Goal: Information Seeking & Learning: Find specific fact

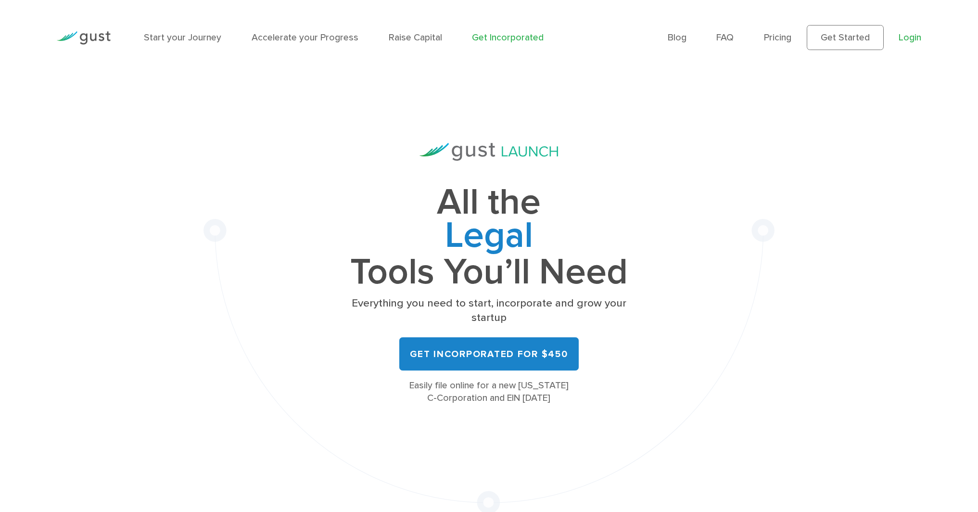
click at [539, 36] on link "Login" at bounding box center [910, 37] width 23 height 11
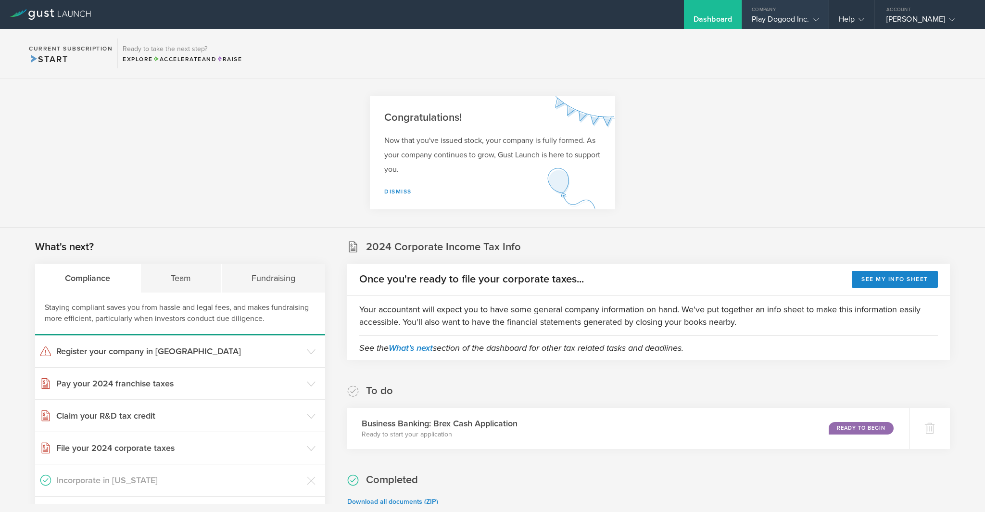
click at [784, 23] on div "Play Dogood Inc." at bounding box center [785, 21] width 67 height 14
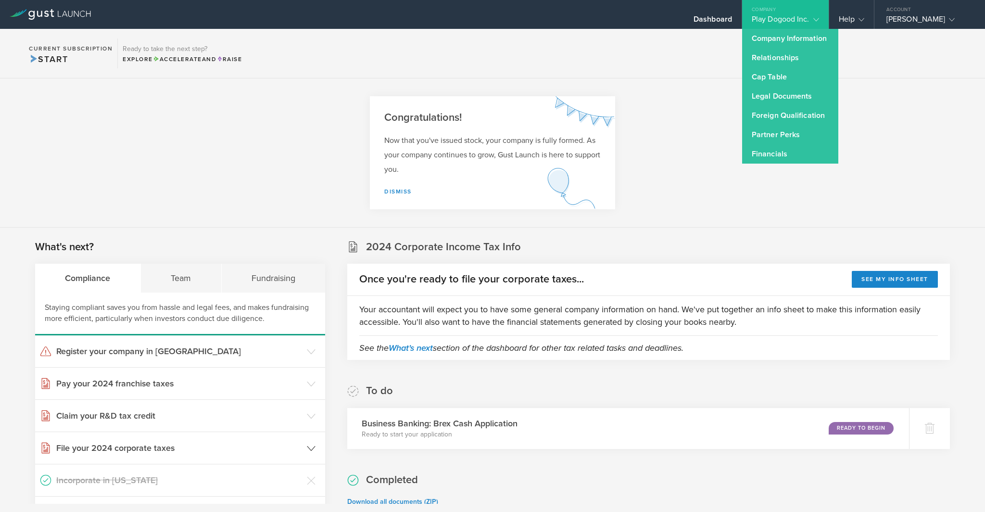
click at [312, 446] on polyline at bounding box center [311, 448] width 8 height 4
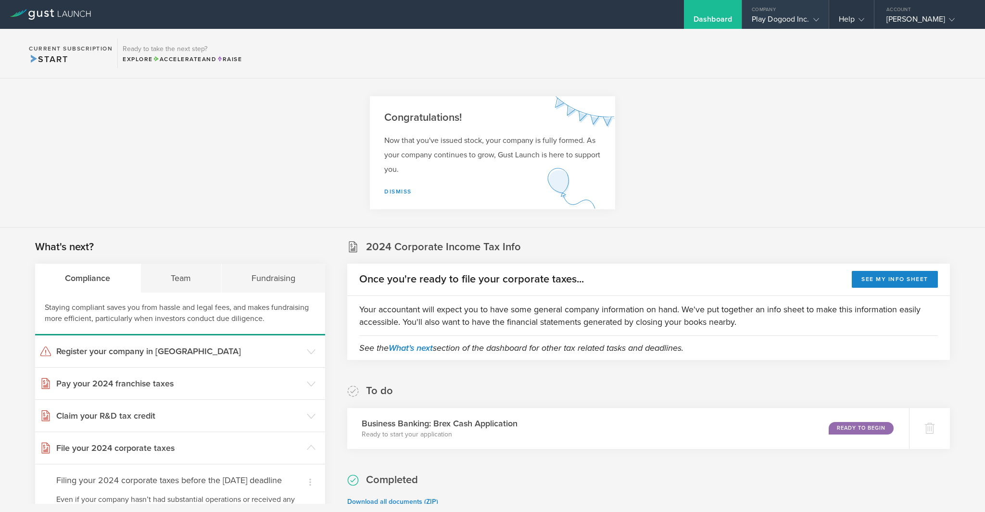
click at [814, 19] on icon at bounding box center [817, 20] width 6 height 6
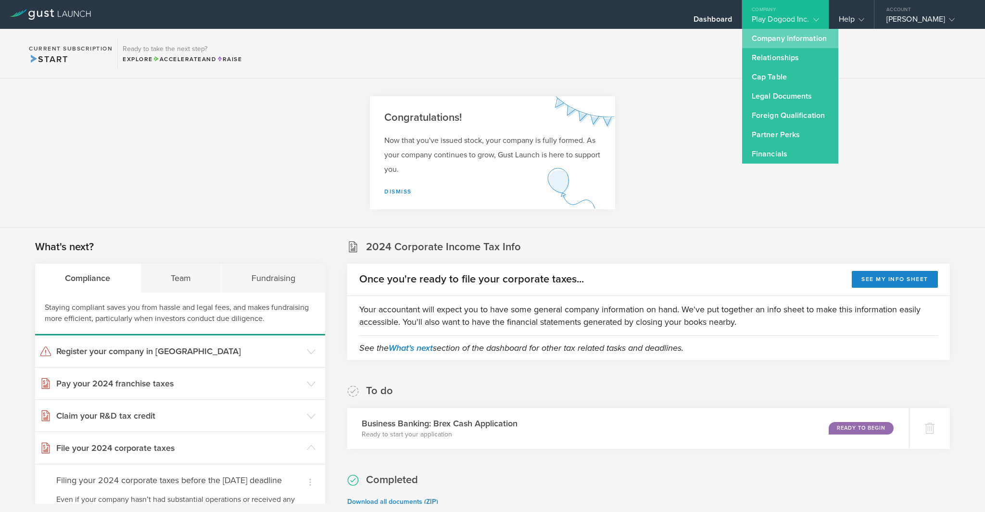
click at [807, 35] on link "Company Information" at bounding box center [790, 38] width 96 height 19
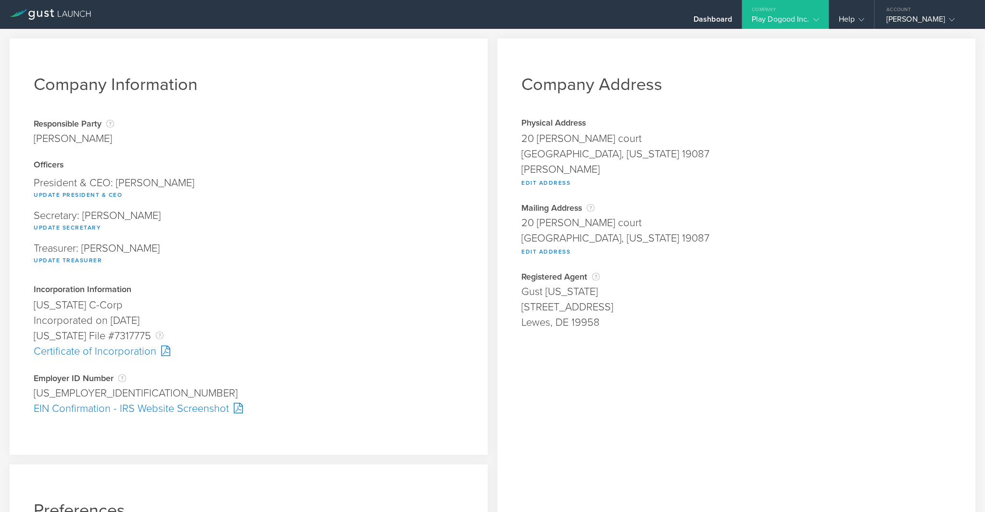
click at [810, 19] on gust-icon at bounding box center [815, 19] width 10 height 10
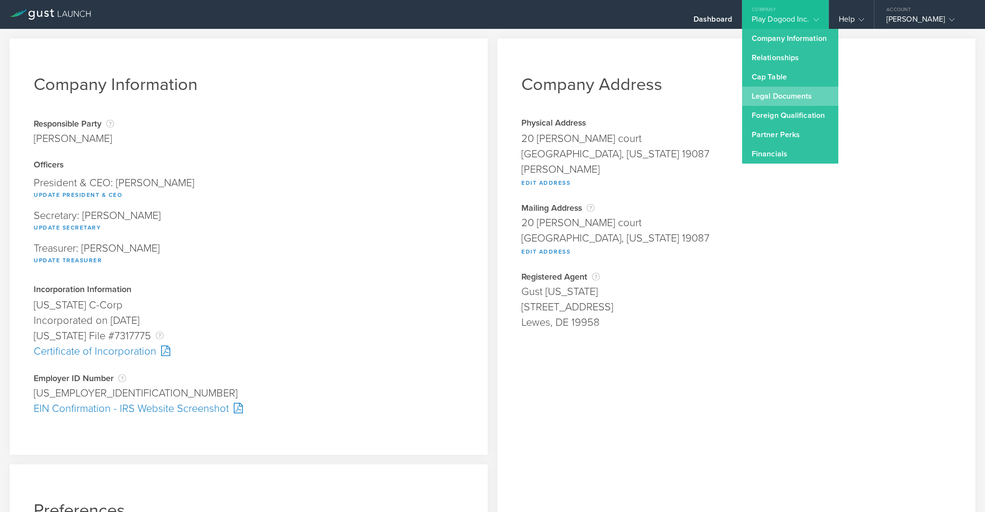
click at [793, 96] on link "Legal Documents" at bounding box center [790, 96] width 96 height 19
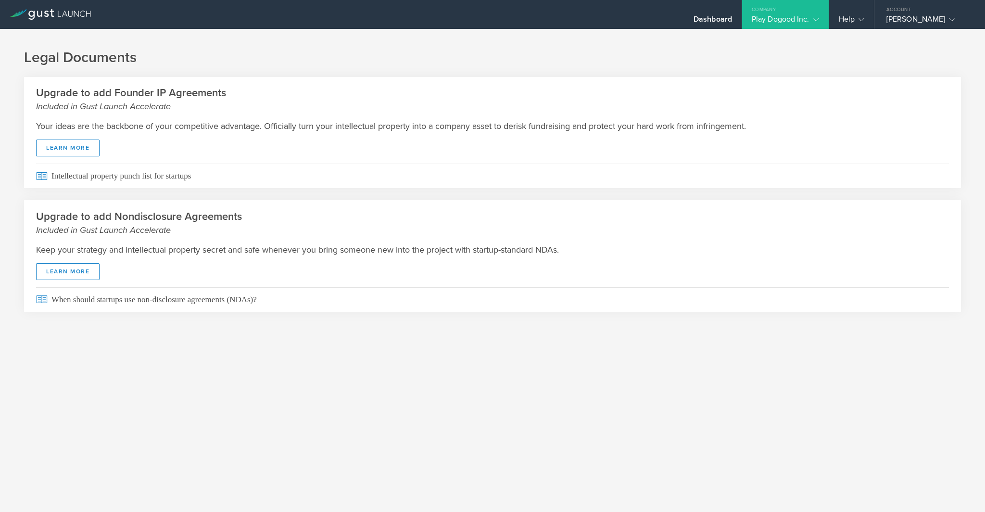
click at [789, 8] on div "Company" at bounding box center [785, 7] width 87 height 14
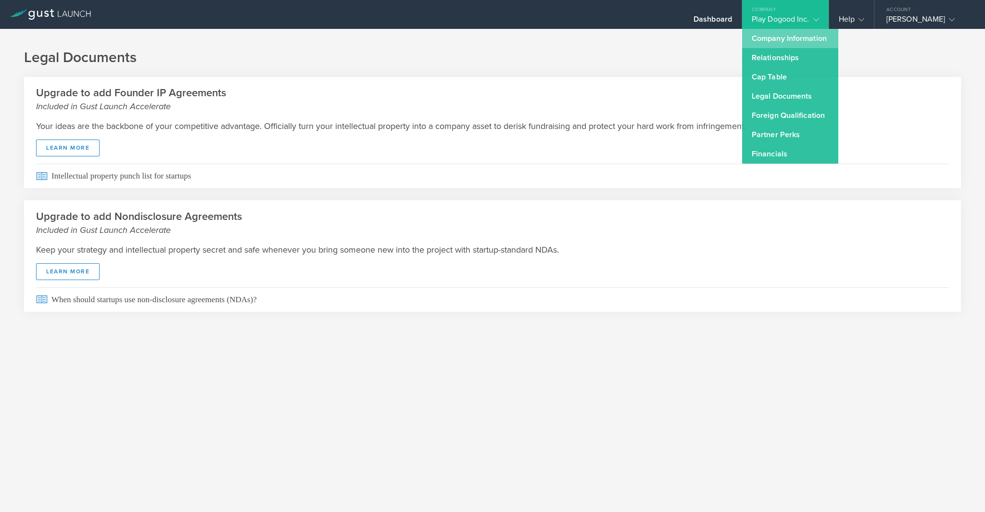
click at [792, 43] on link "Company Information" at bounding box center [790, 38] width 96 height 19
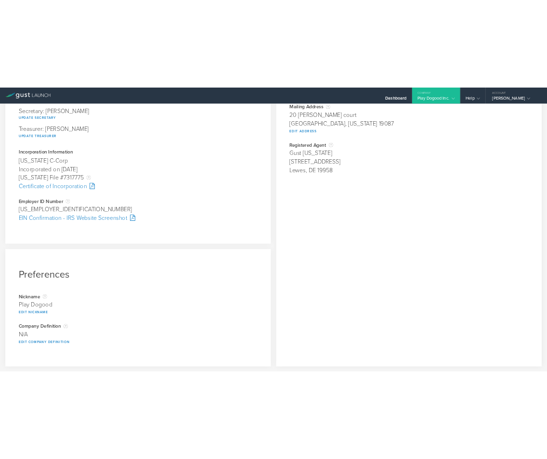
scroll to position [8, 0]
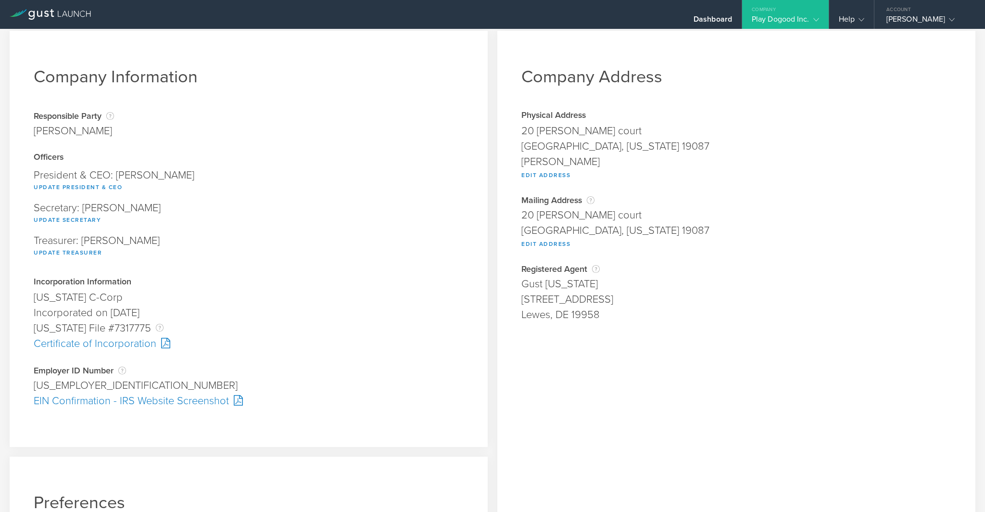
click at [153, 345] on div "Certificate of Incorporation" at bounding box center [249, 343] width 430 height 15
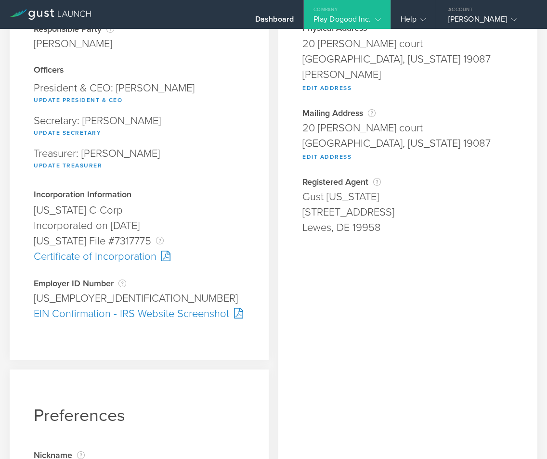
scroll to position [104, 0]
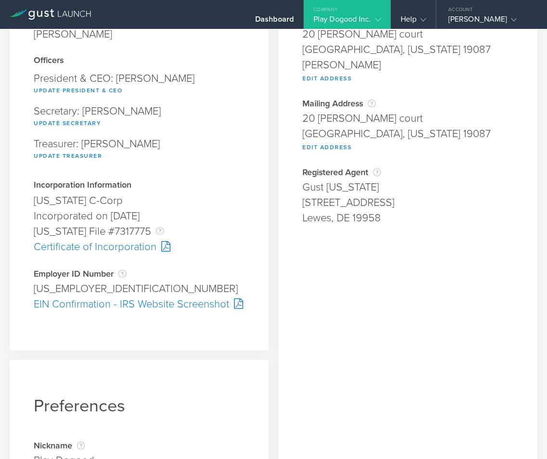
click at [122, 304] on div "EIN Confirmation - IRS Website Screenshot" at bounding box center [139, 303] width 211 height 15
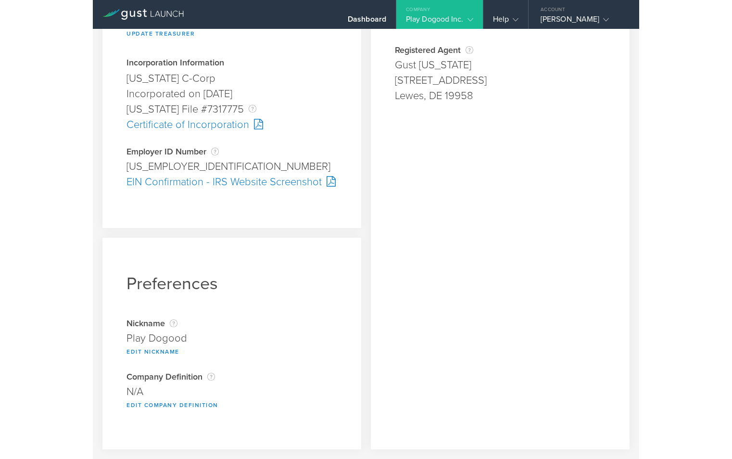
scroll to position [33, 0]
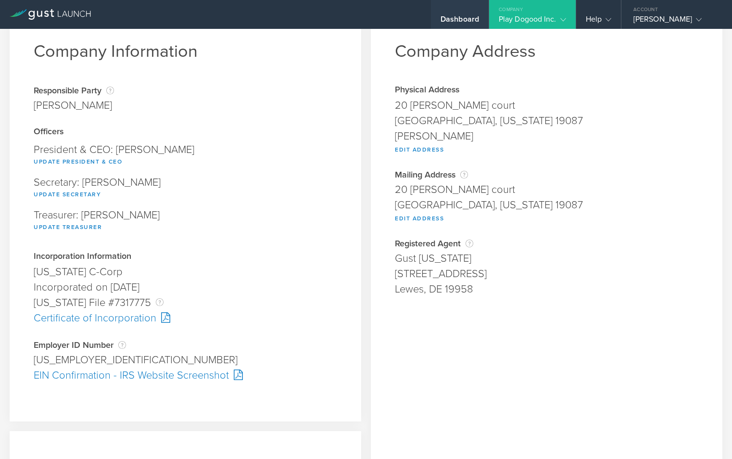
click at [467, 22] on div "Dashboard" at bounding box center [460, 21] width 38 height 14
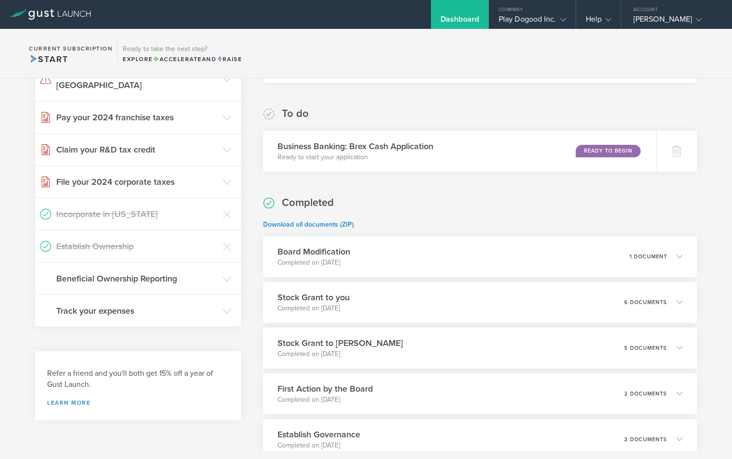
scroll to position [404, 0]
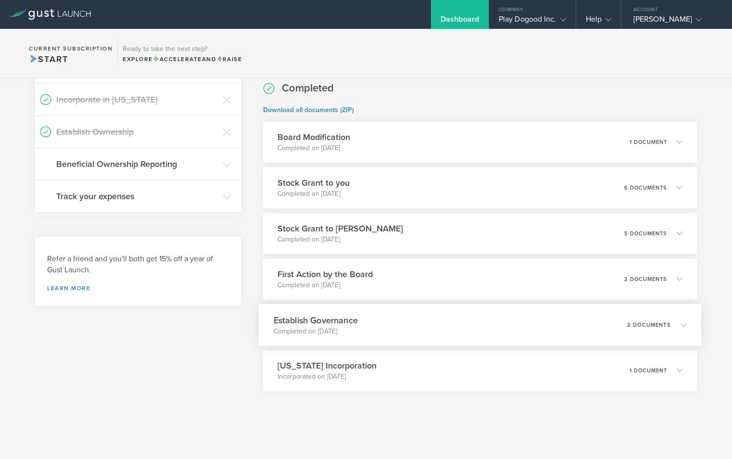
click at [632, 326] on p "2 documents" at bounding box center [649, 324] width 44 height 5
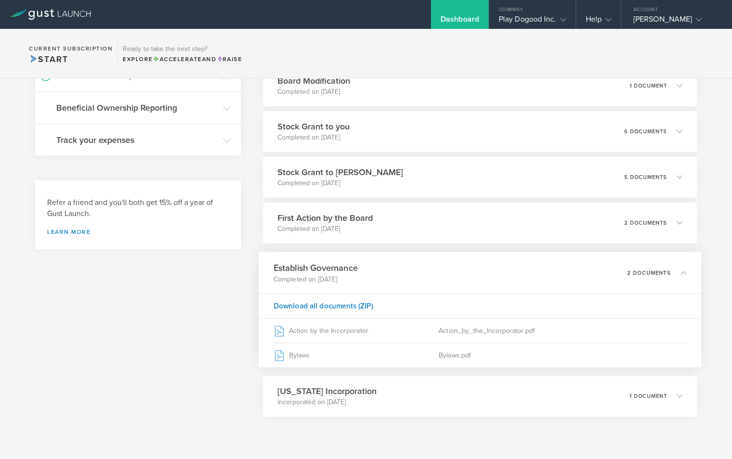
scroll to position [486, 0]
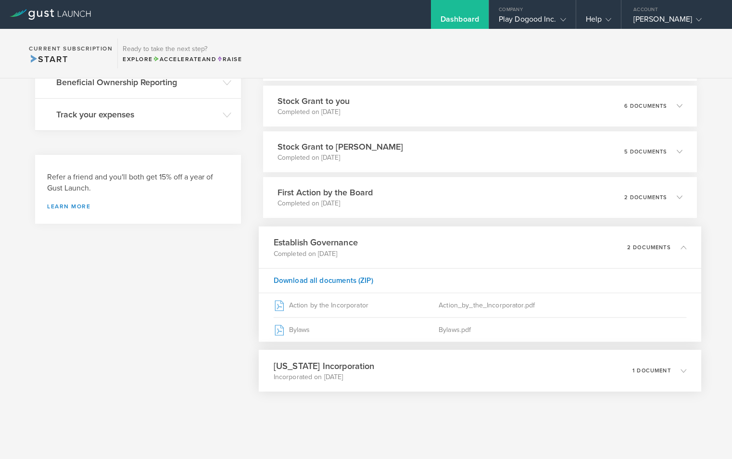
click at [653, 368] on p "1 document" at bounding box center [652, 370] width 38 height 5
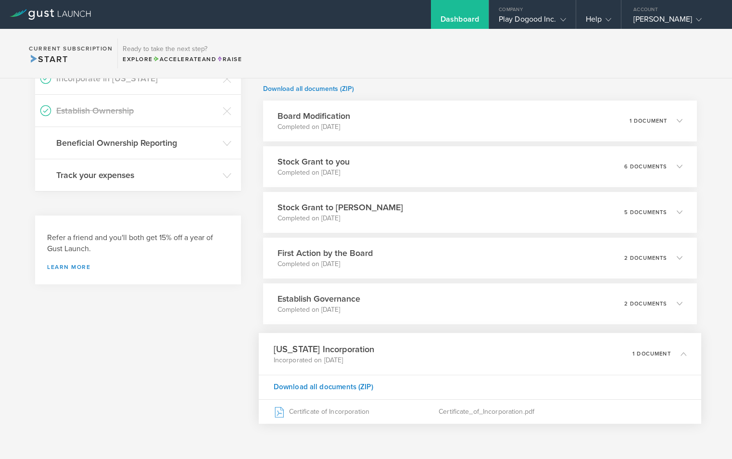
scroll to position [425, 0]
click at [653, 181] on div "Stock Grant to you Completed on [DATE] 6 documents" at bounding box center [480, 167] width 443 height 42
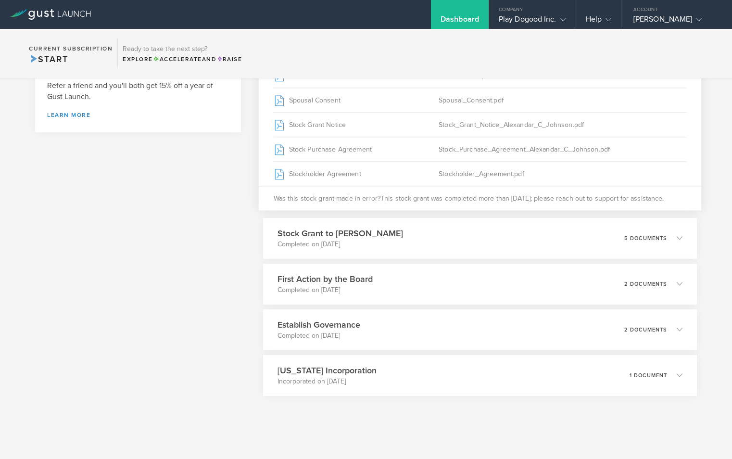
scroll to position [582, 0]
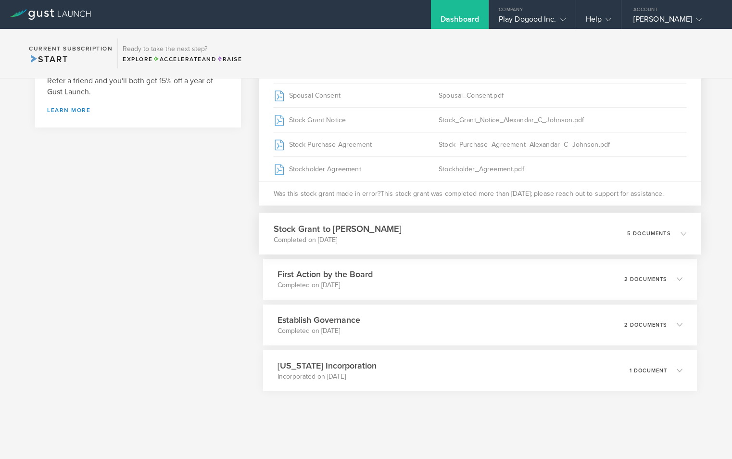
click at [650, 241] on div "5 documents" at bounding box center [656, 233] width 59 height 16
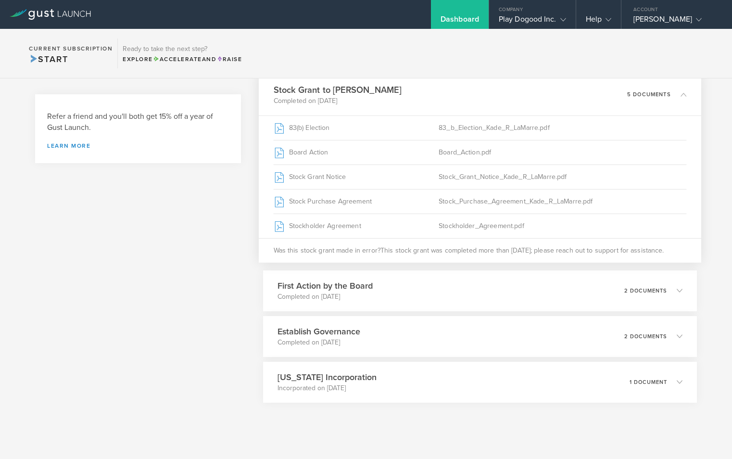
scroll to position [558, 0]
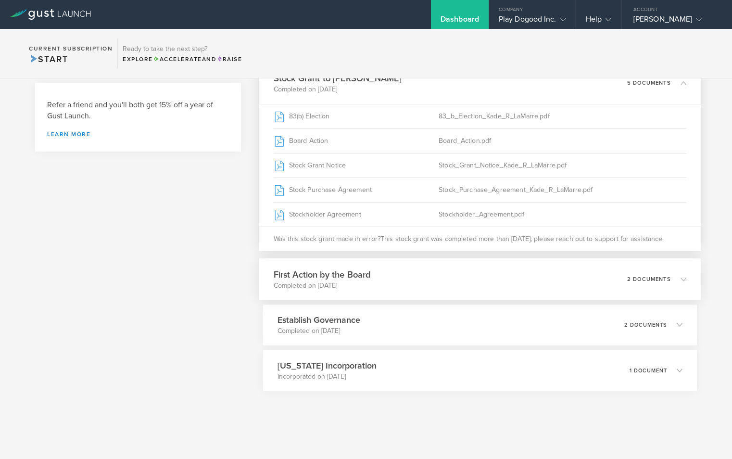
click at [671, 281] on icon at bounding box center [679, 279] width 16 height 9
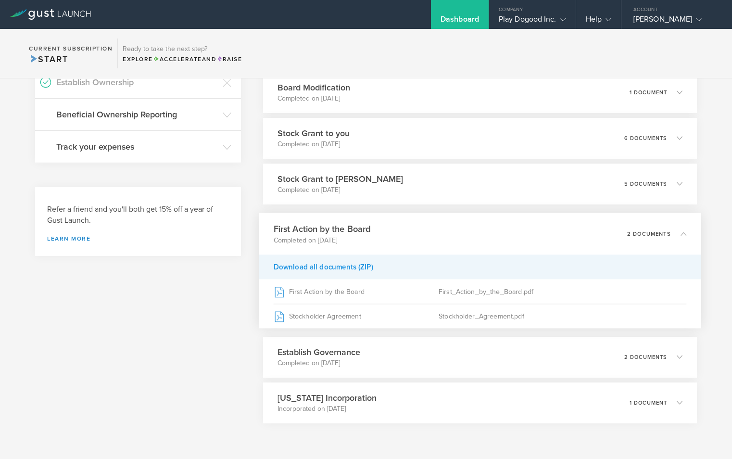
scroll to position [486, 0]
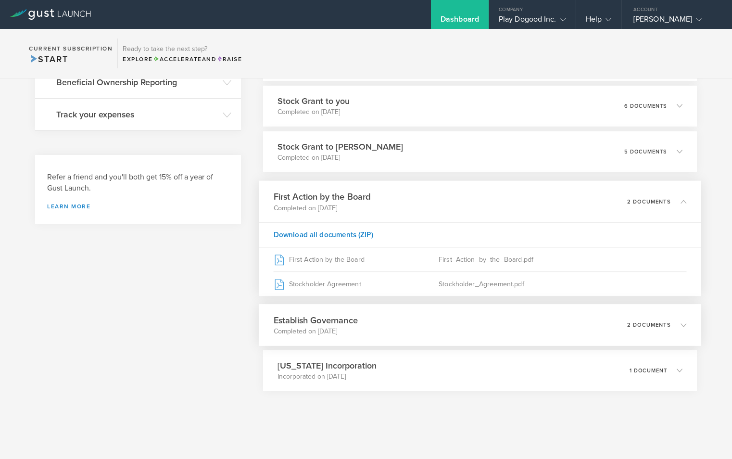
click at [681, 322] on icon at bounding box center [684, 325] width 6 height 6
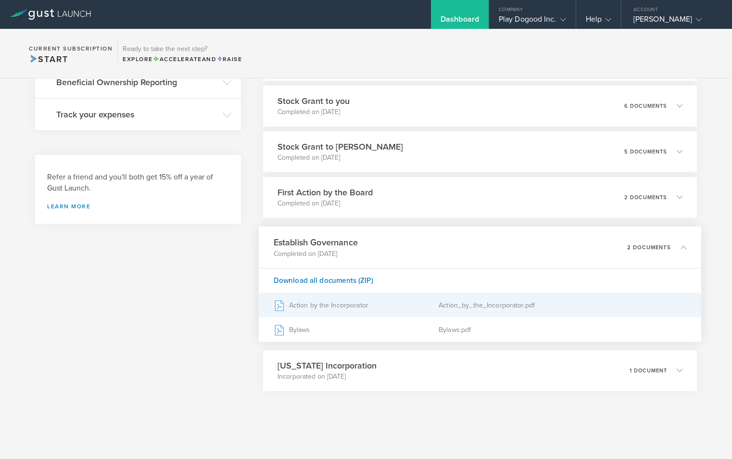
click at [335, 307] on div "Action by the Incorporator" at bounding box center [357, 305] width 166 height 24
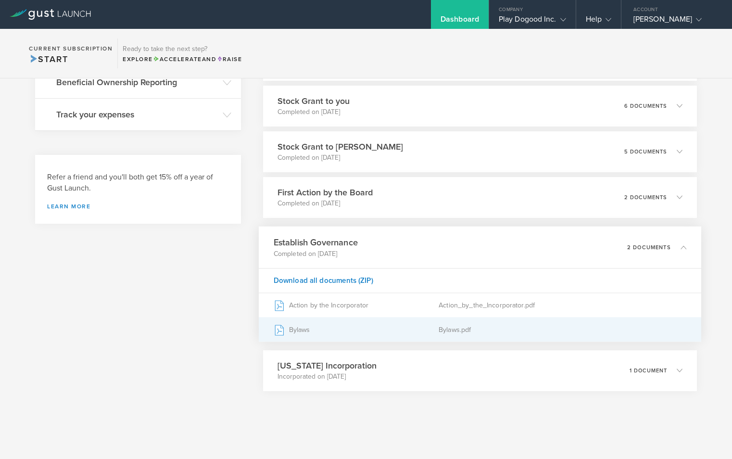
click at [315, 324] on div "Bylaws" at bounding box center [357, 330] width 166 height 24
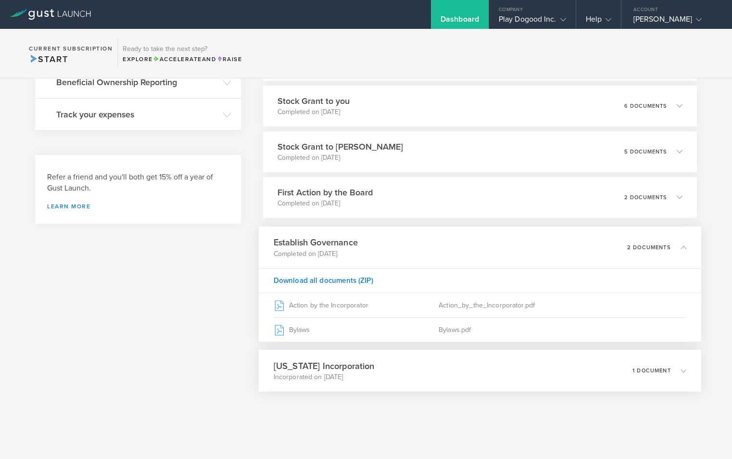
click at [648, 372] on p "1 document" at bounding box center [652, 370] width 38 height 5
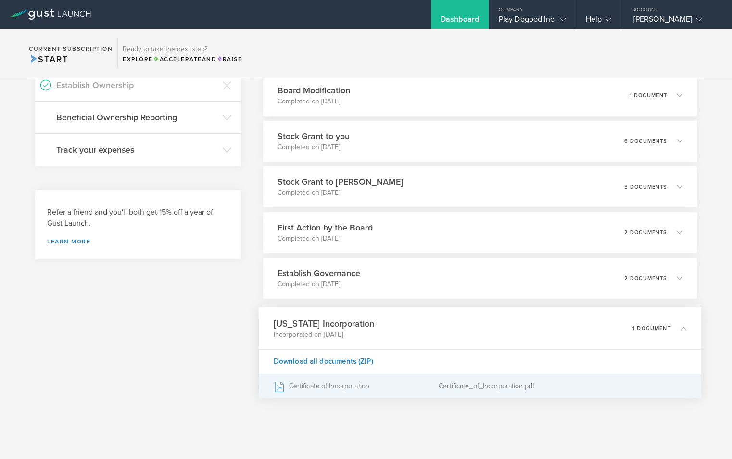
scroll to position [457, 0]
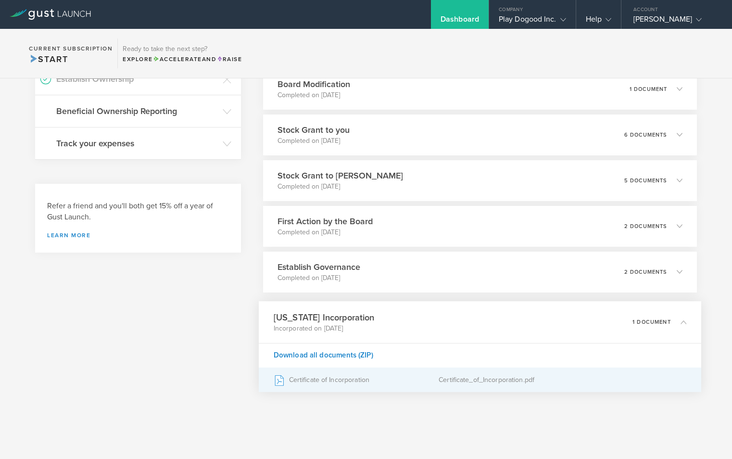
click at [382, 380] on div "Certificate of Incorporation" at bounding box center [357, 380] width 166 height 24
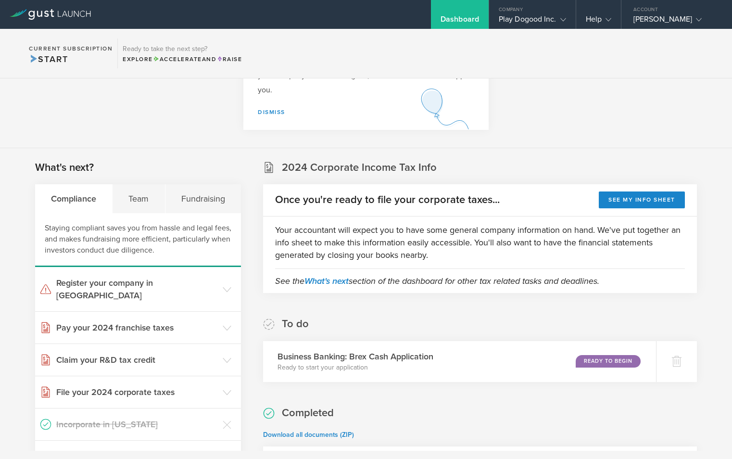
scroll to position [0, 0]
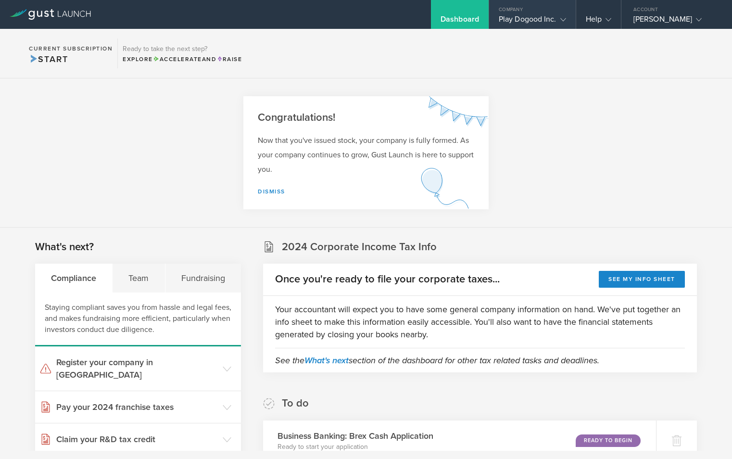
click at [541, 24] on div "Play Dogood Inc." at bounding box center [532, 21] width 67 height 14
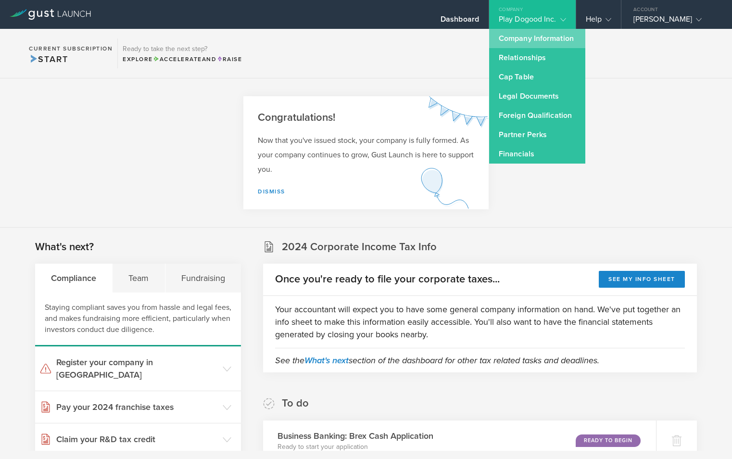
click at [537, 44] on link "Company Information" at bounding box center [537, 38] width 96 height 19
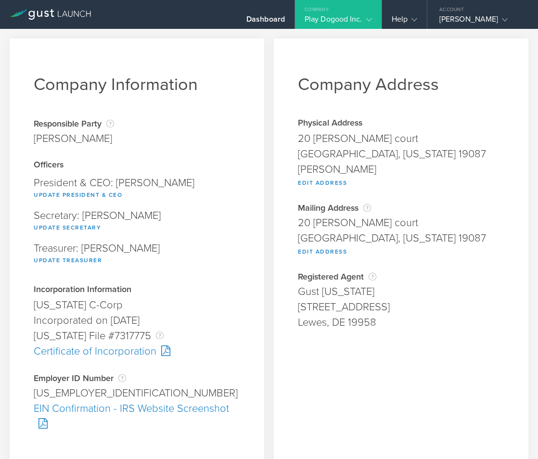
click at [30, 82] on div "Company Information Responsible Party The name of the party responsible for fil…" at bounding box center [137, 254] width 255 height 432
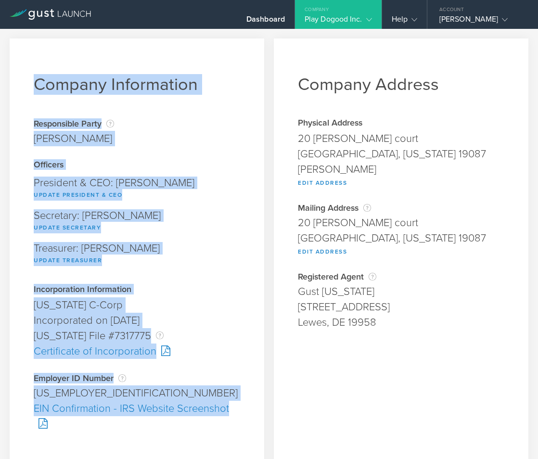
drag, startPoint x: 35, startPoint y: 81, endPoint x: 179, endPoint y: 422, distance: 369.6
click at [179, 422] on div "Company Information Responsible Party The name of the party responsible for fil…" at bounding box center [137, 254] width 255 height 432
copy div "Company Information Responsible Party The name of the party responsible for fil…"
click at [258, 209] on div "Company Information Responsible Party The name of the party responsible for fil…" at bounding box center [137, 254] width 255 height 432
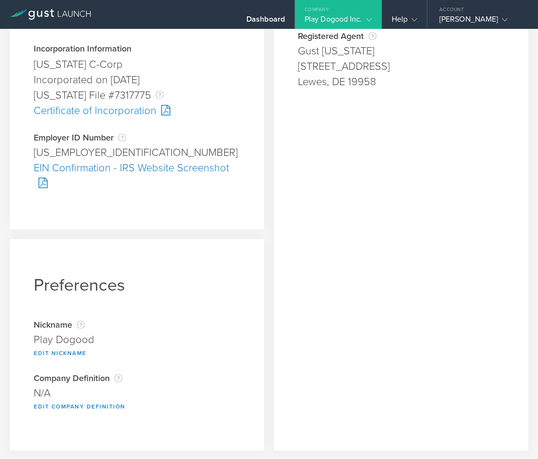
scroll to position [242, 0]
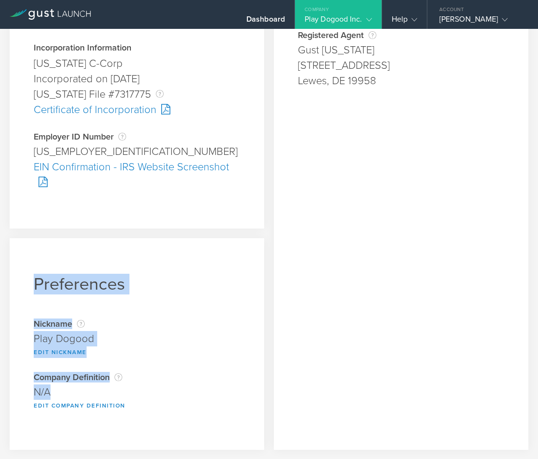
drag, startPoint x: 32, startPoint y: 283, endPoint x: 132, endPoint y: 390, distance: 145.7
click at [132, 390] on div "Preferences Nickname Used in place of the full legal name throughout your legal…" at bounding box center [137, 343] width 255 height 211
copy div "Preferences Nickname Used in place of the full legal name throughout your legal…"
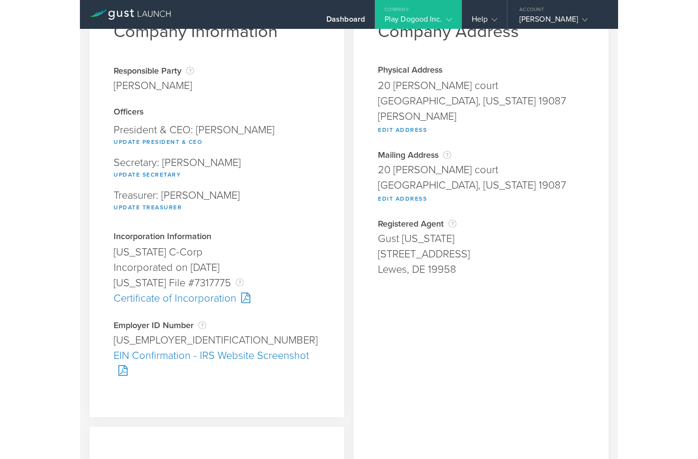
scroll to position [0, 0]
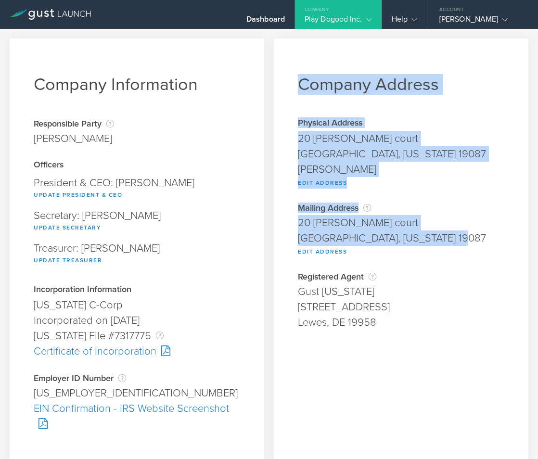
drag, startPoint x: 298, startPoint y: 84, endPoint x: 456, endPoint y: 240, distance: 221.8
click at [456, 240] on div "Company Address Physical Address [STREET_ADDRESS][PERSON_NAME][US_STATE][PERSON…" at bounding box center [401, 364] width 255 height 653
copy div "Company Address Physical Address [STREET_ADDRESS][PERSON_NAME][US_STATE][PERSON…"
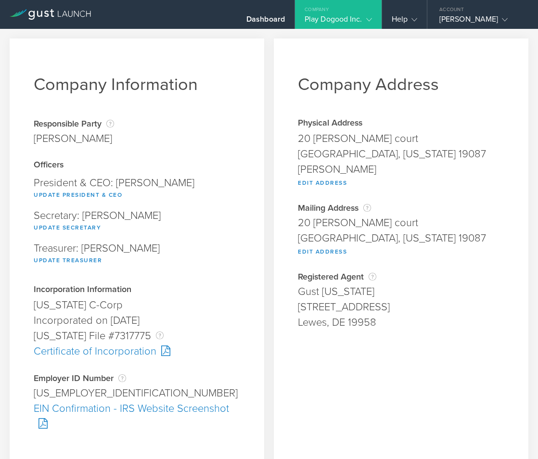
click at [493, 294] on div "Gust [US_STATE]" at bounding box center [401, 291] width 206 height 15
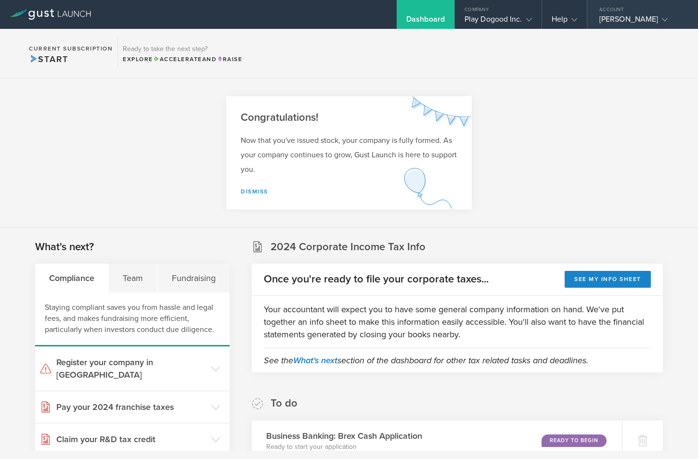
click at [599, 24] on div "[PERSON_NAME]" at bounding box center [640, 21] width 82 height 14
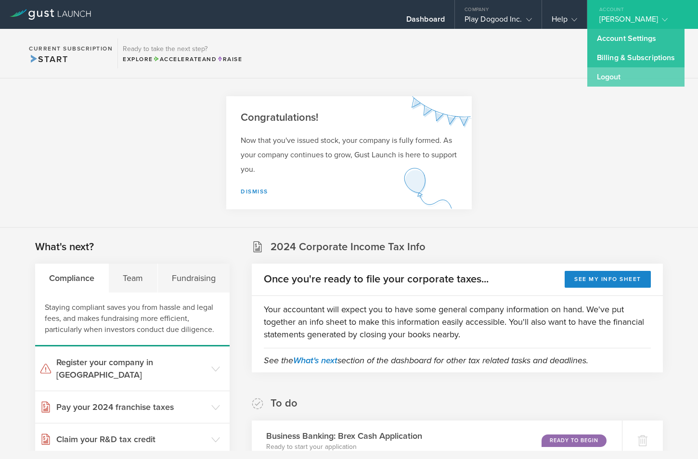
click at [605, 81] on link "Logout" at bounding box center [635, 76] width 97 height 19
